Goal: Information Seeking & Learning: Learn about a topic

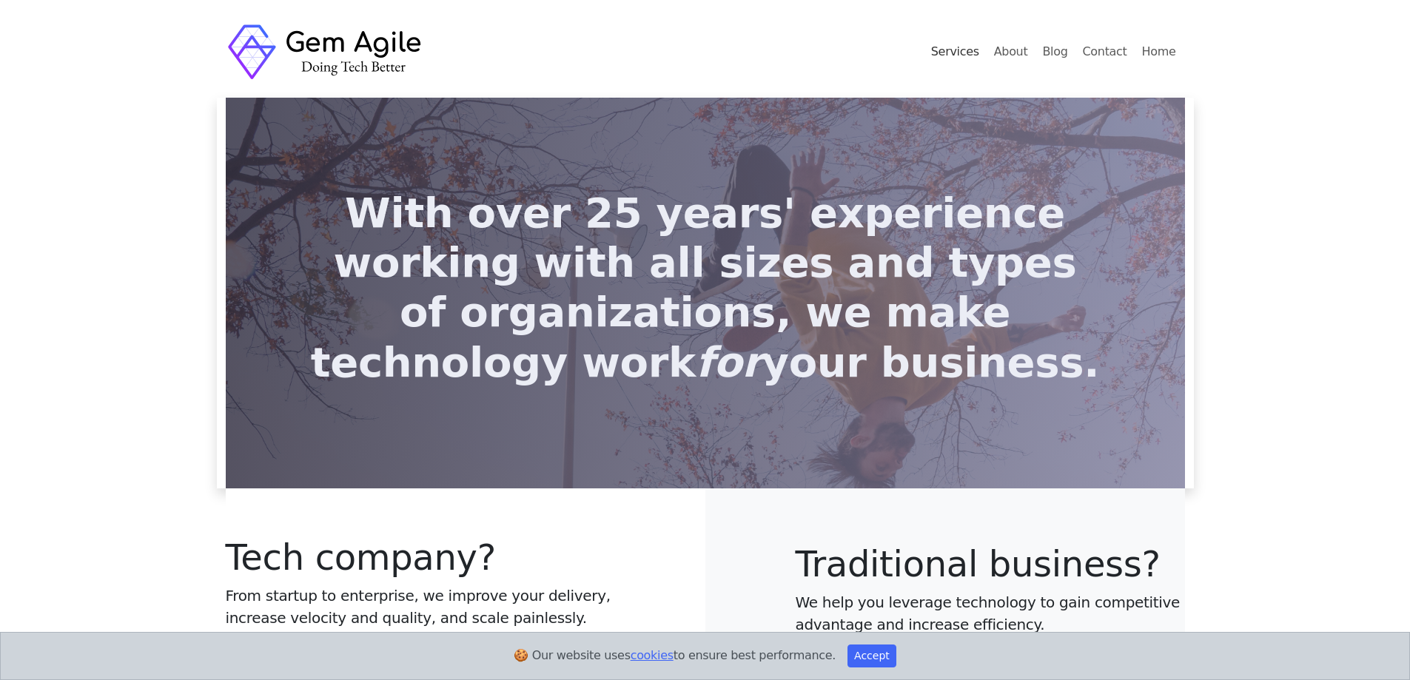
click at [972, 53] on link "Services" at bounding box center [955, 52] width 60 height 30
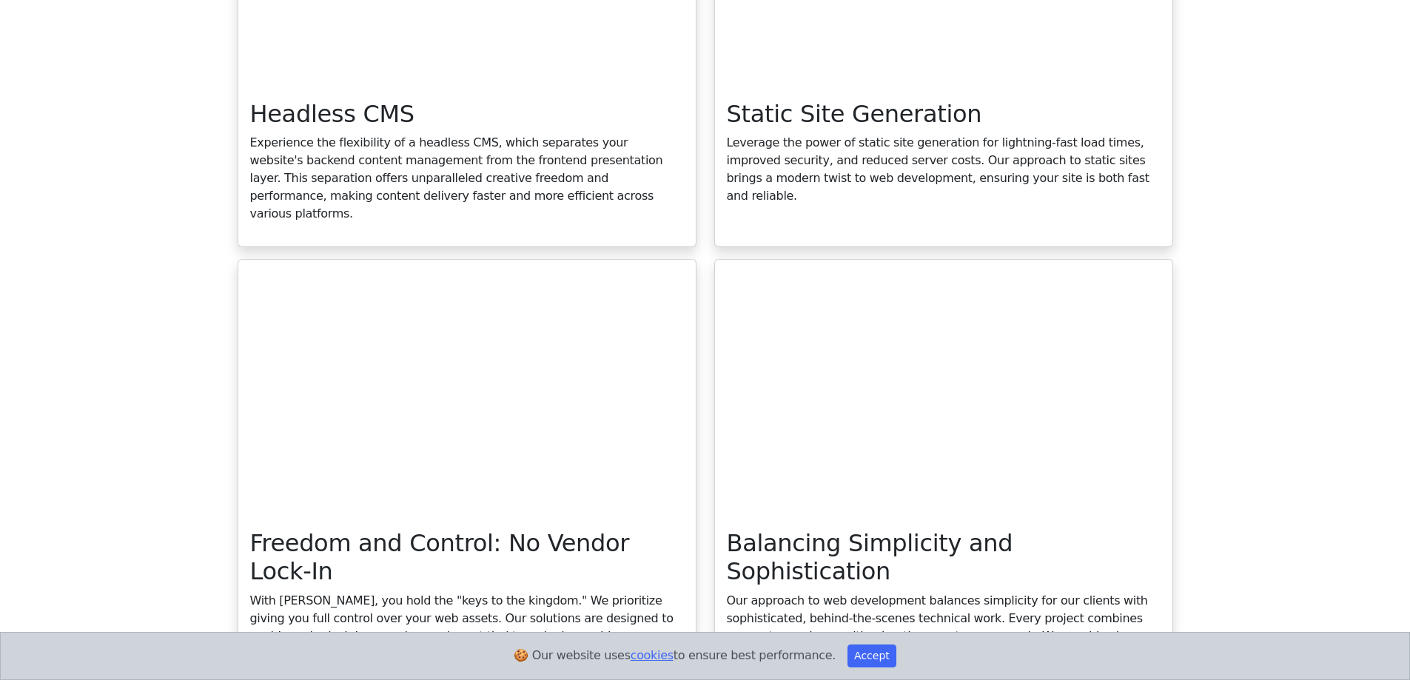
scroll to position [2147, 0]
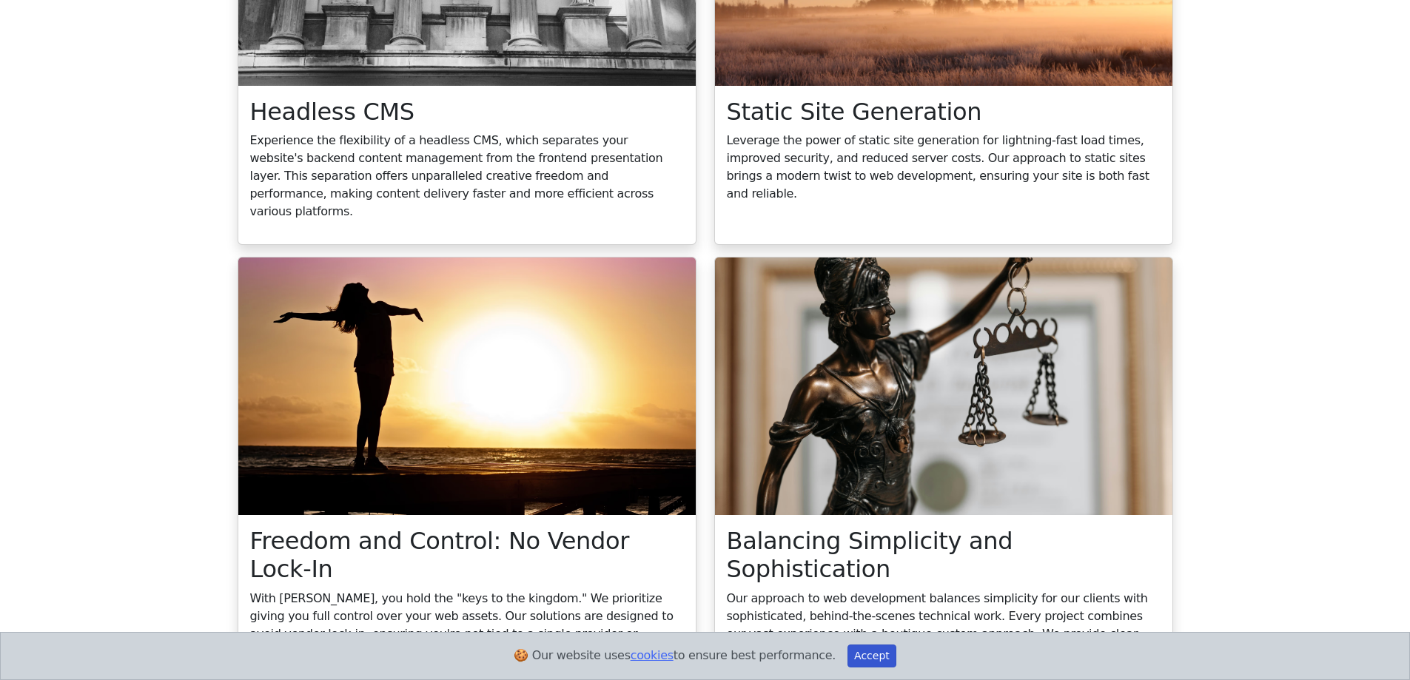
click at [848, 661] on button "Accept" at bounding box center [872, 656] width 49 height 23
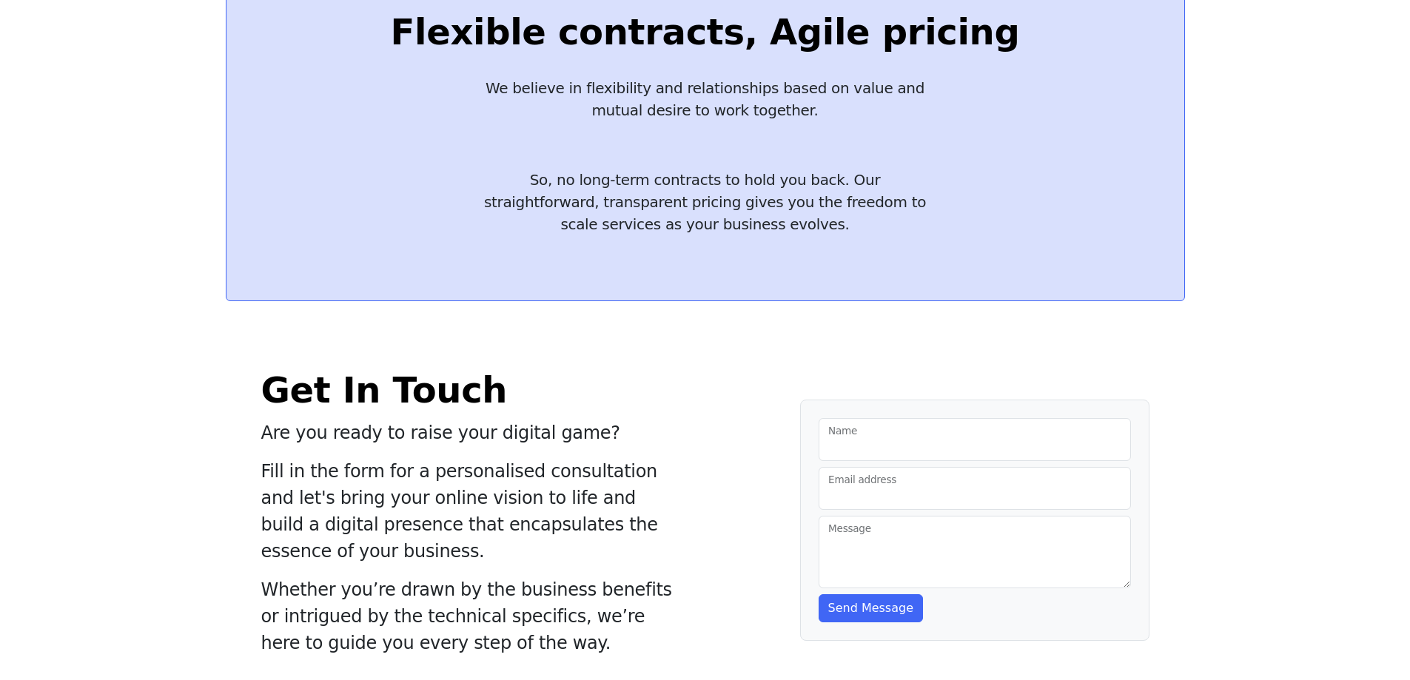
scroll to position [2955, 0]
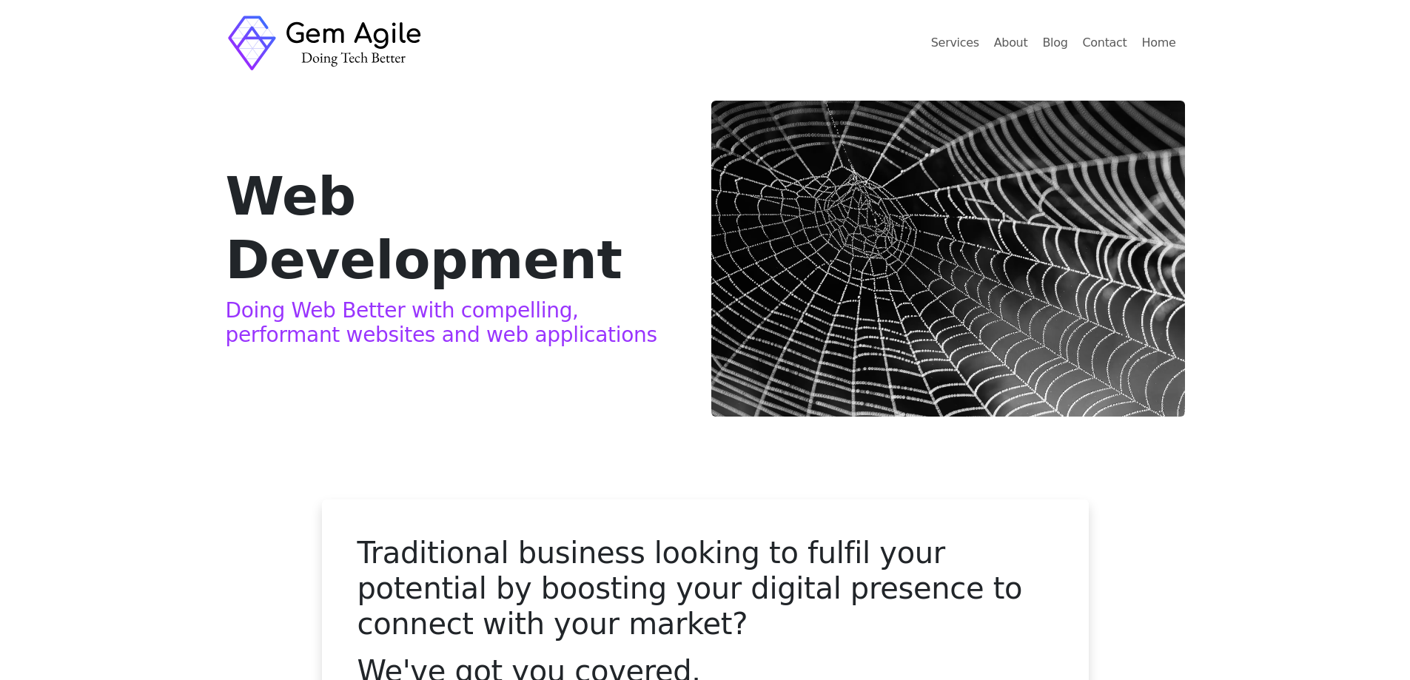
scroll to position [0, 0]
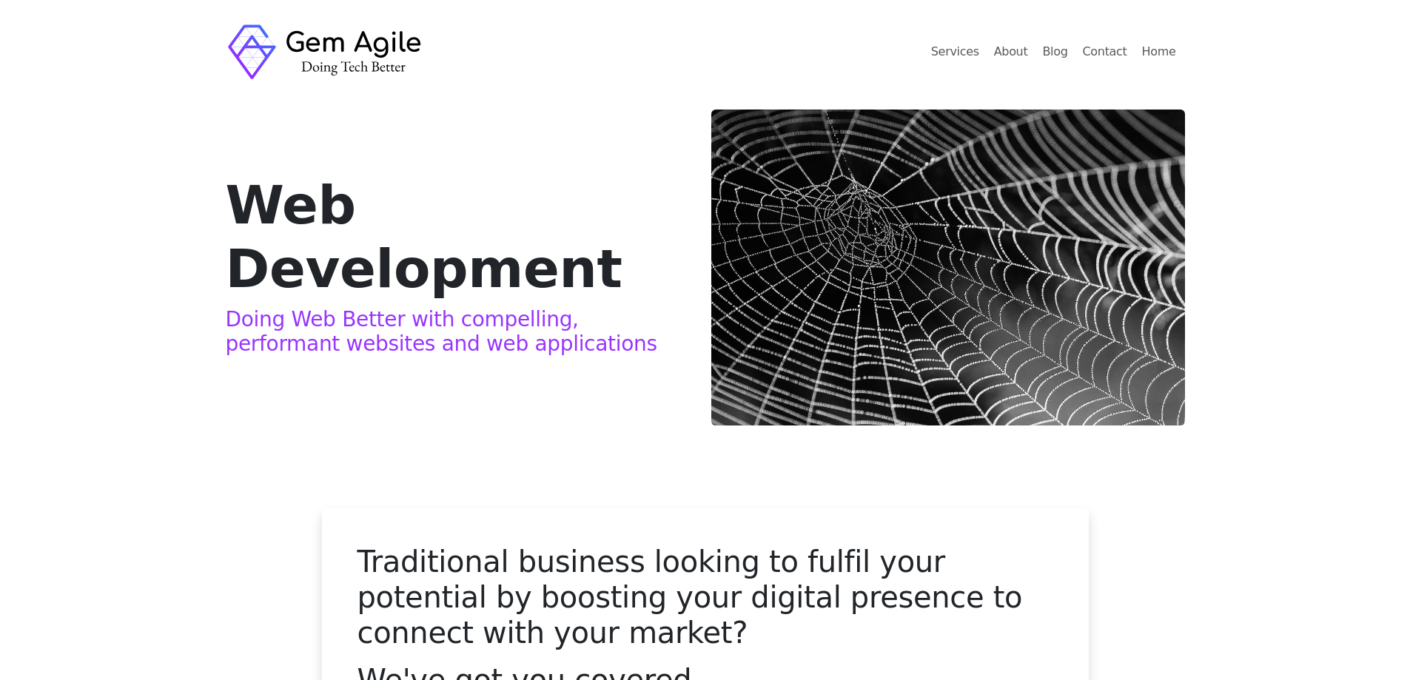
click at [437, 207] on h2 "Web Development" at bounding box center [463, 237] width 474 height 128
click at [249, 251] on h2 "Web Development" at bounding box center [463, 237] width 474 height 128
